Goal: Transaction & Acquisition: Purchase product/service

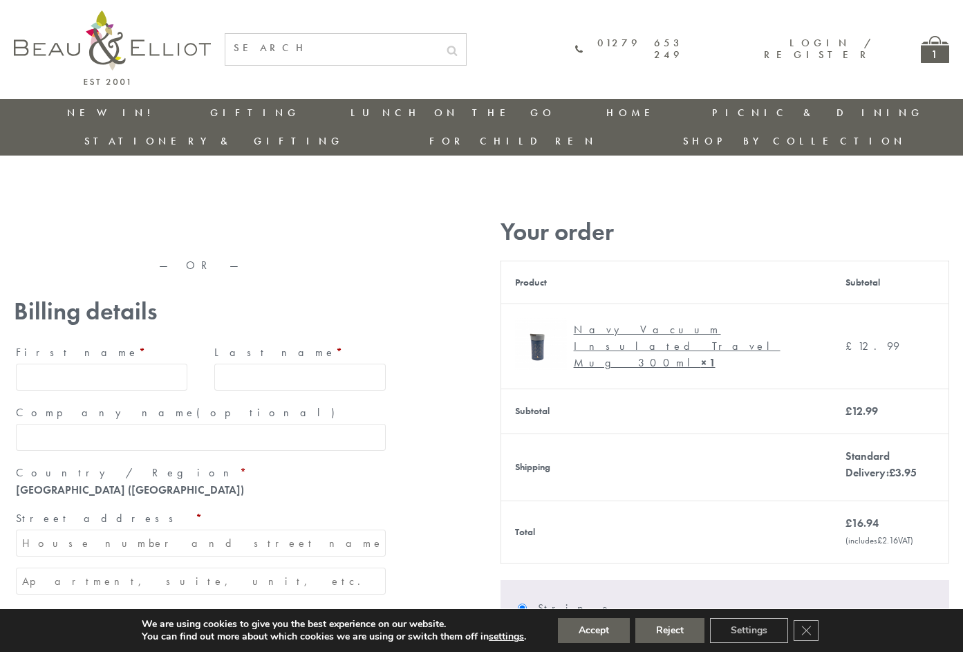
type input "[EMAIL_ADDRESS][DOMAIN_NAME]"
type input "[PERSON_NAME]"
type input "23, [GEOGRAPHIC_DATA], [GEOGRAPHIC_DATA]"
type input "[GEOGRAPHIC_DATA]"
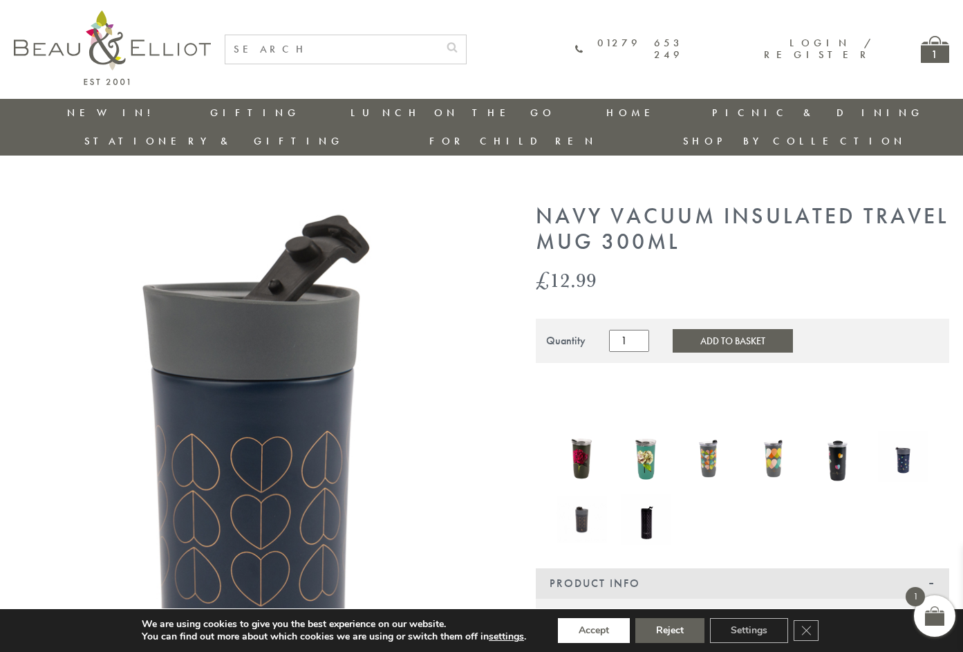
click at [595, 631] on button "Accept" at bounding box center [594, 630] width 72 height 25
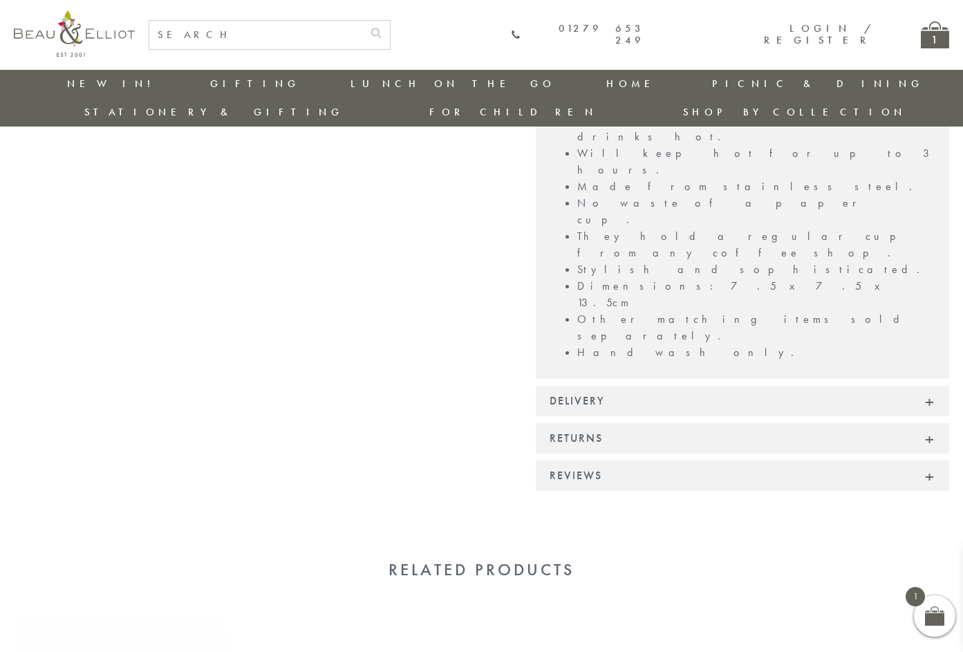
scroll to position [967, 0]
